Goal: Task Accomplishment & Management: Use online tool/utility

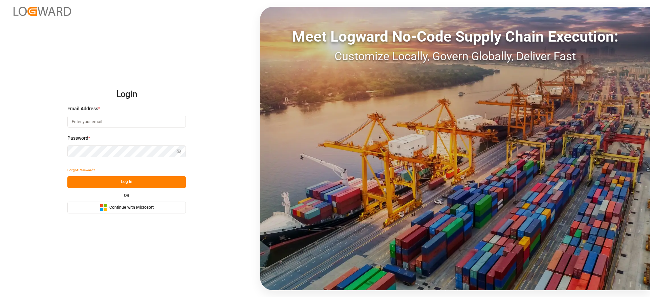
click at [136, 206] on span "Continue with Microsoft" at bounding box center [131, 208] width 44 height 6
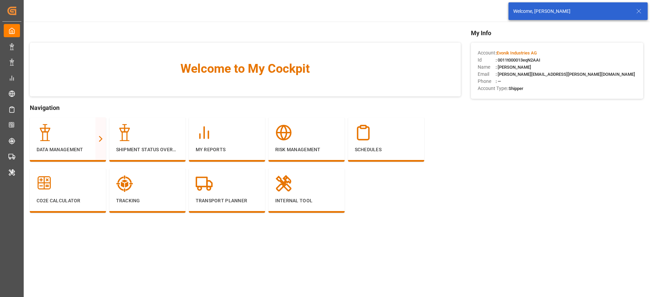
click at [638, 9] on icon at bounding box center [639, 11] width 8 height 8
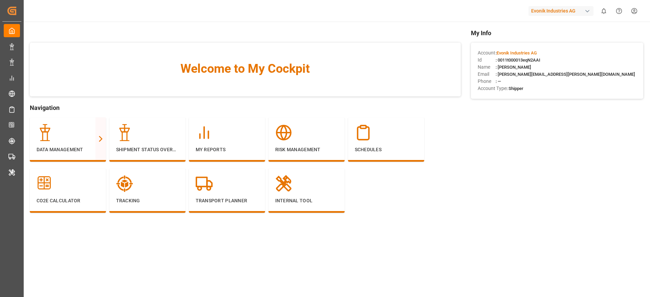
click at [550, 14] on div "Evonik Industries AG" at bounding box center [561, 11] width 65 height 10
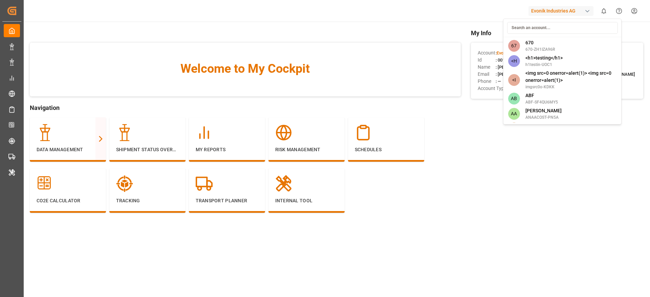
click at [542, 27] on input at bounding box center [562, 28] width 111 height 12
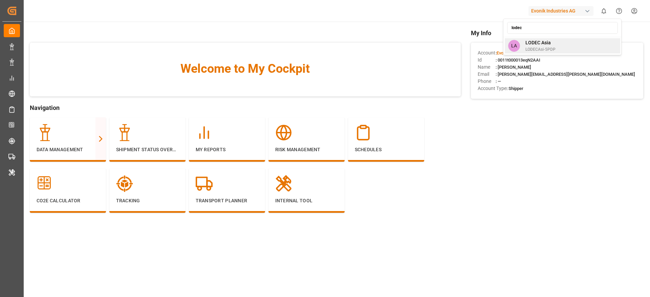
type input "lodec"
click at [550, 39] on div "LA LODEC Asia LODECAsi-5PDP" at bounding box center [563, 45] width 116 height 15
